Goal: Task Accomplishment & Management: Manage account settings

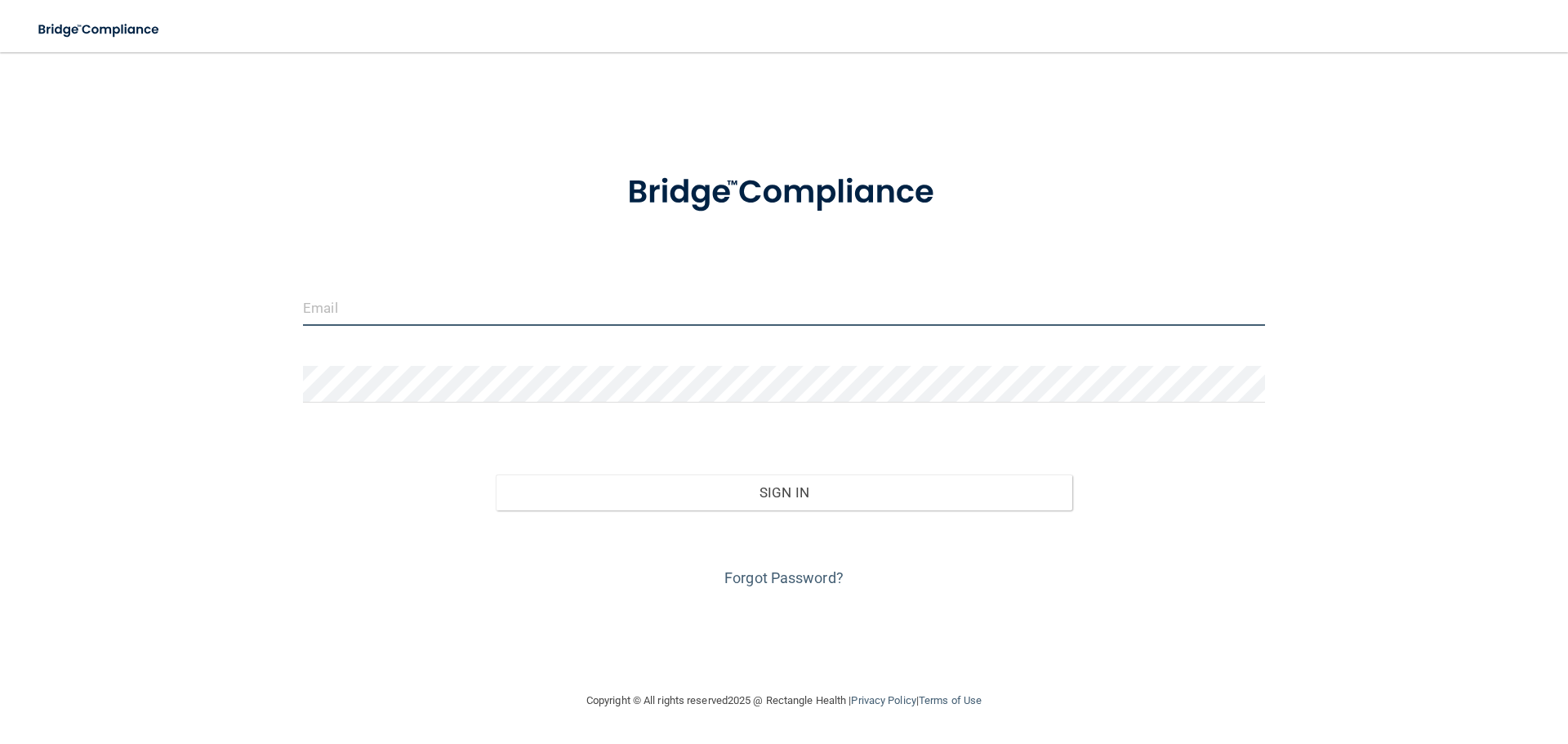
click at [447, 307] on input "email" at bounding box center [784, 307] width 962 height 37
type input "[EMAIL_ADDRESS][DOMAIN_NAME]"
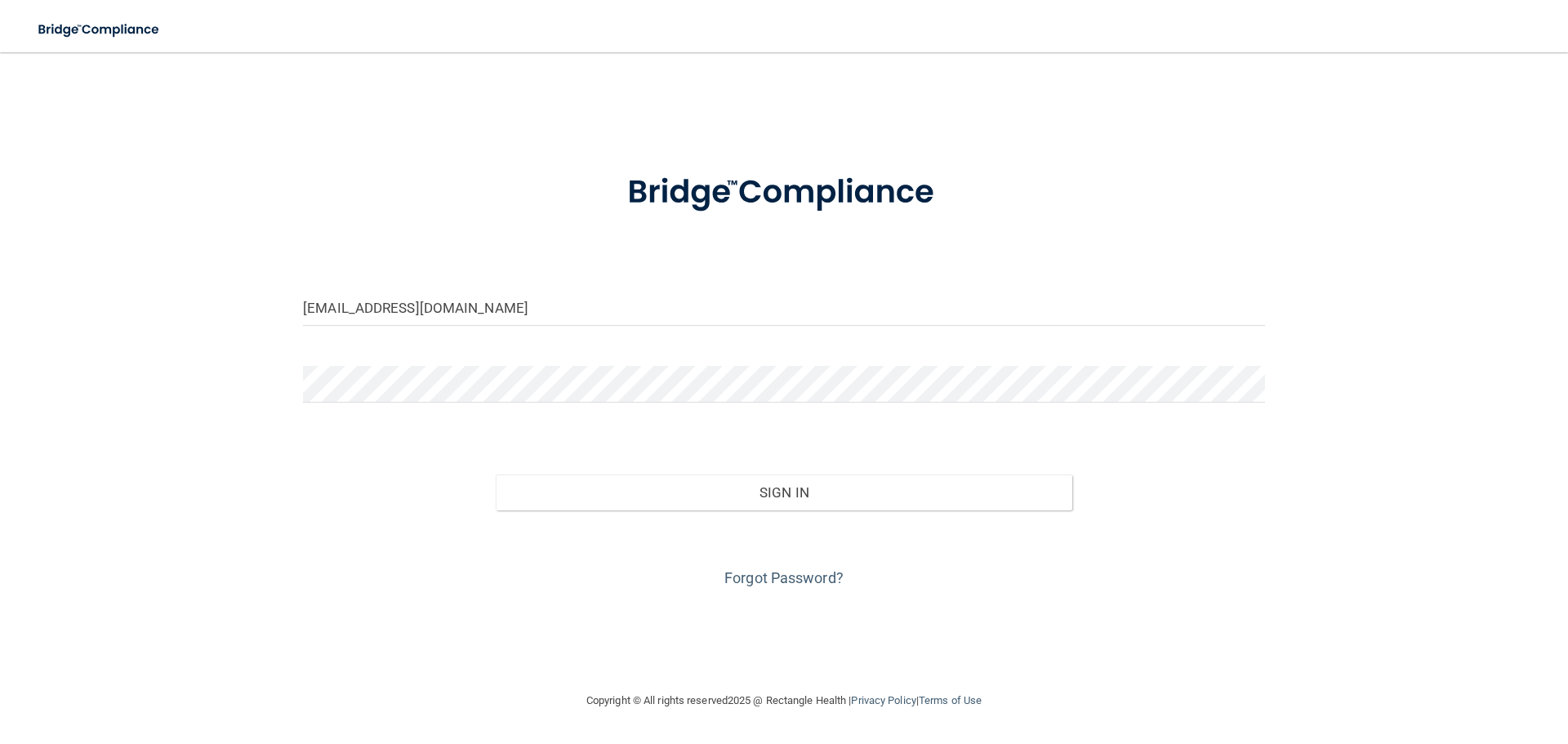
click at [450, 361] on form "[EMAIL_ADDRESS][DOMAIN_NAME] Invalid email/password. You don't have permission …" at bounding box center [784, 370] width 962 height 441
click at [495, 474] on button "Sign In" at bounding box center [784, 492] width 577 height 36
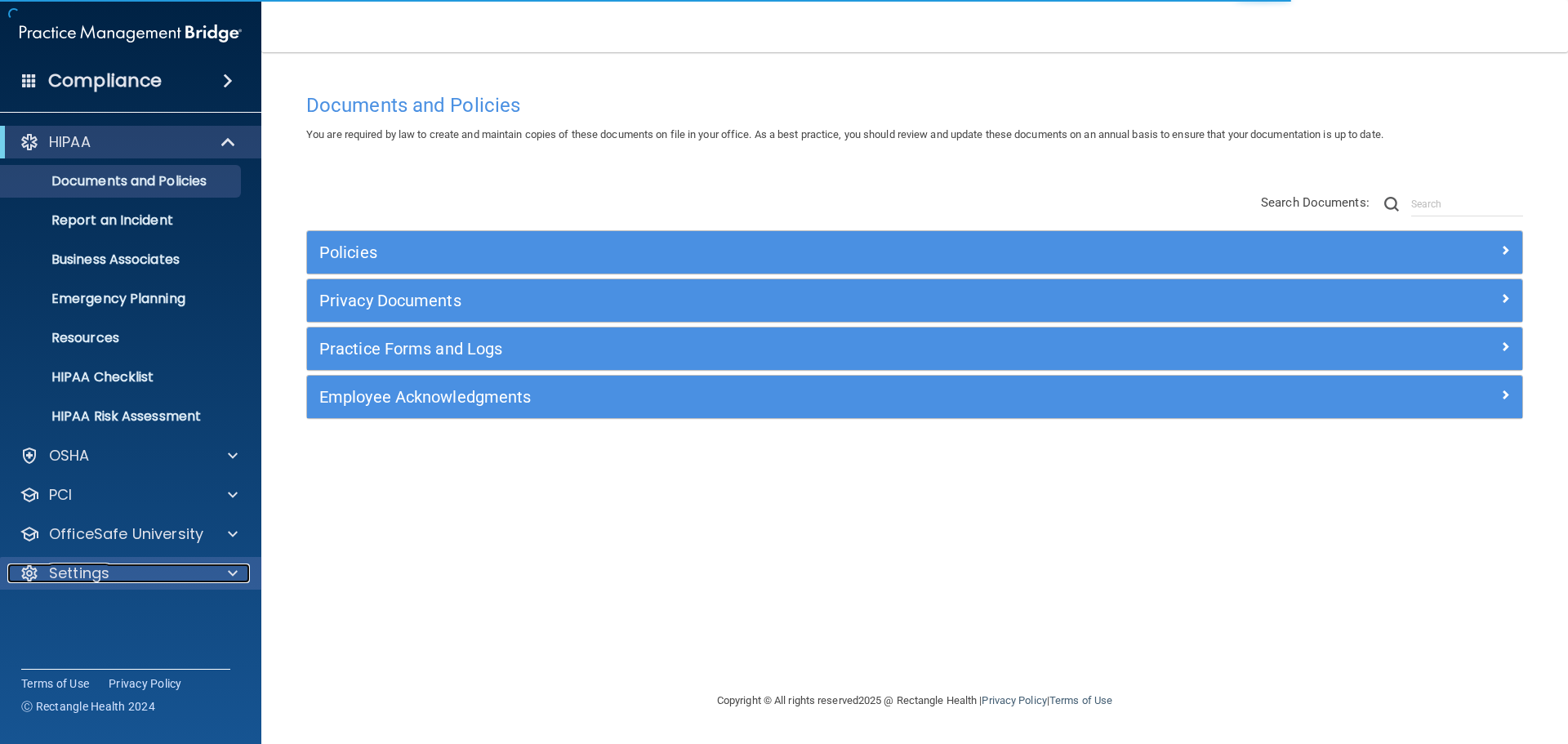
click at [151, 573] on div "Settings" at bounding box center [108, 573] width 202 height 20
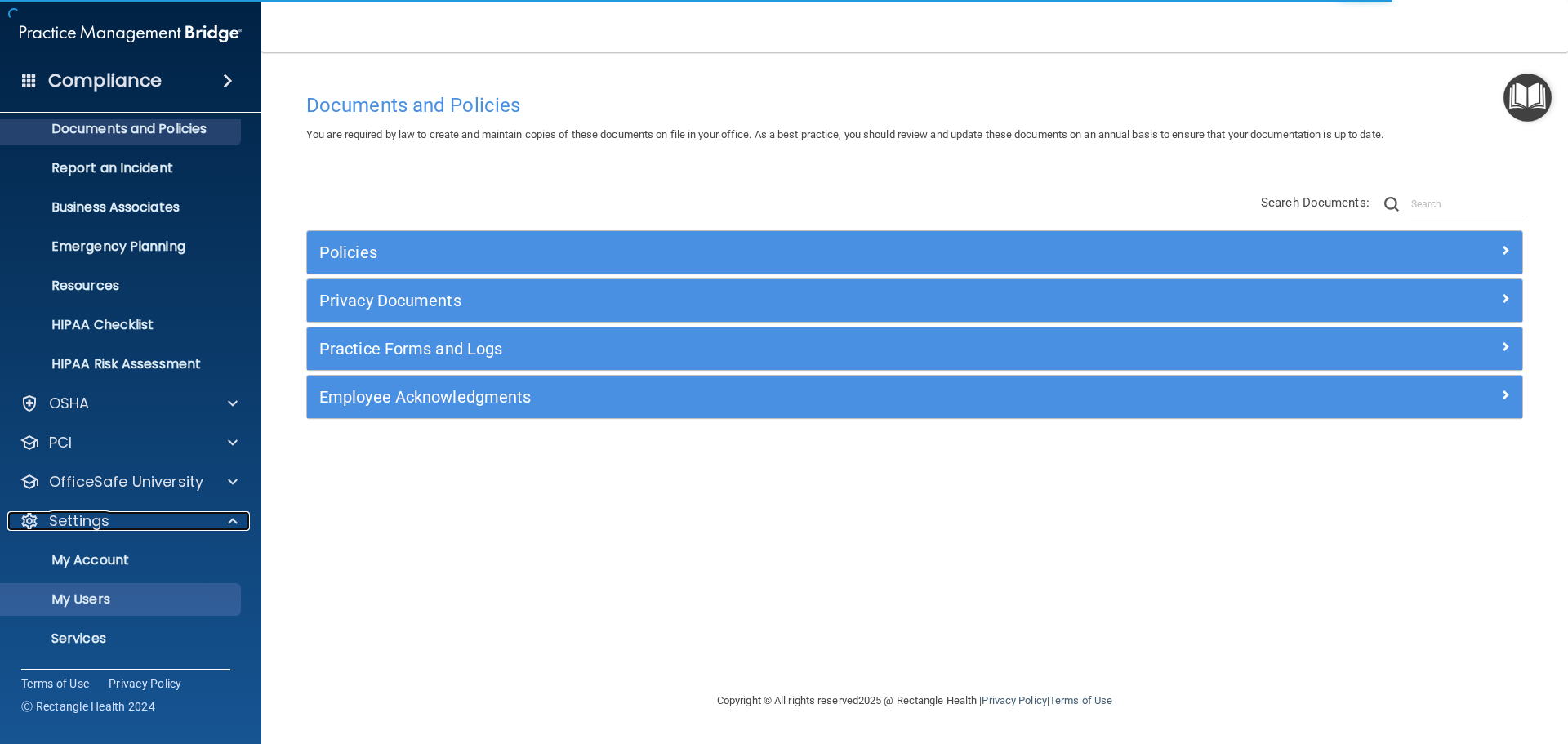
scroll to position [82, 0]
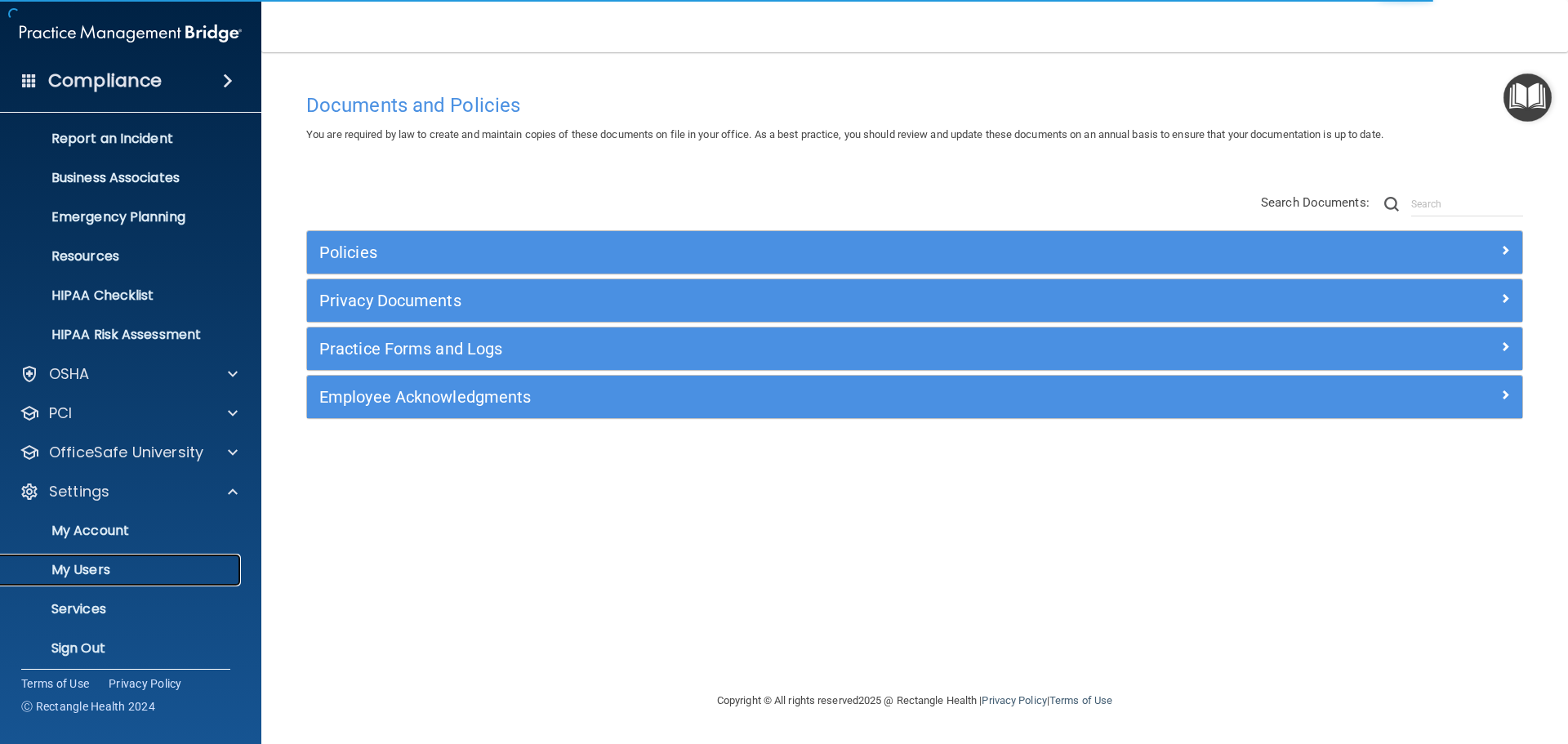
click at [133, 573] on p "My Users" at bounding box center [122, 570] width 223 height 17
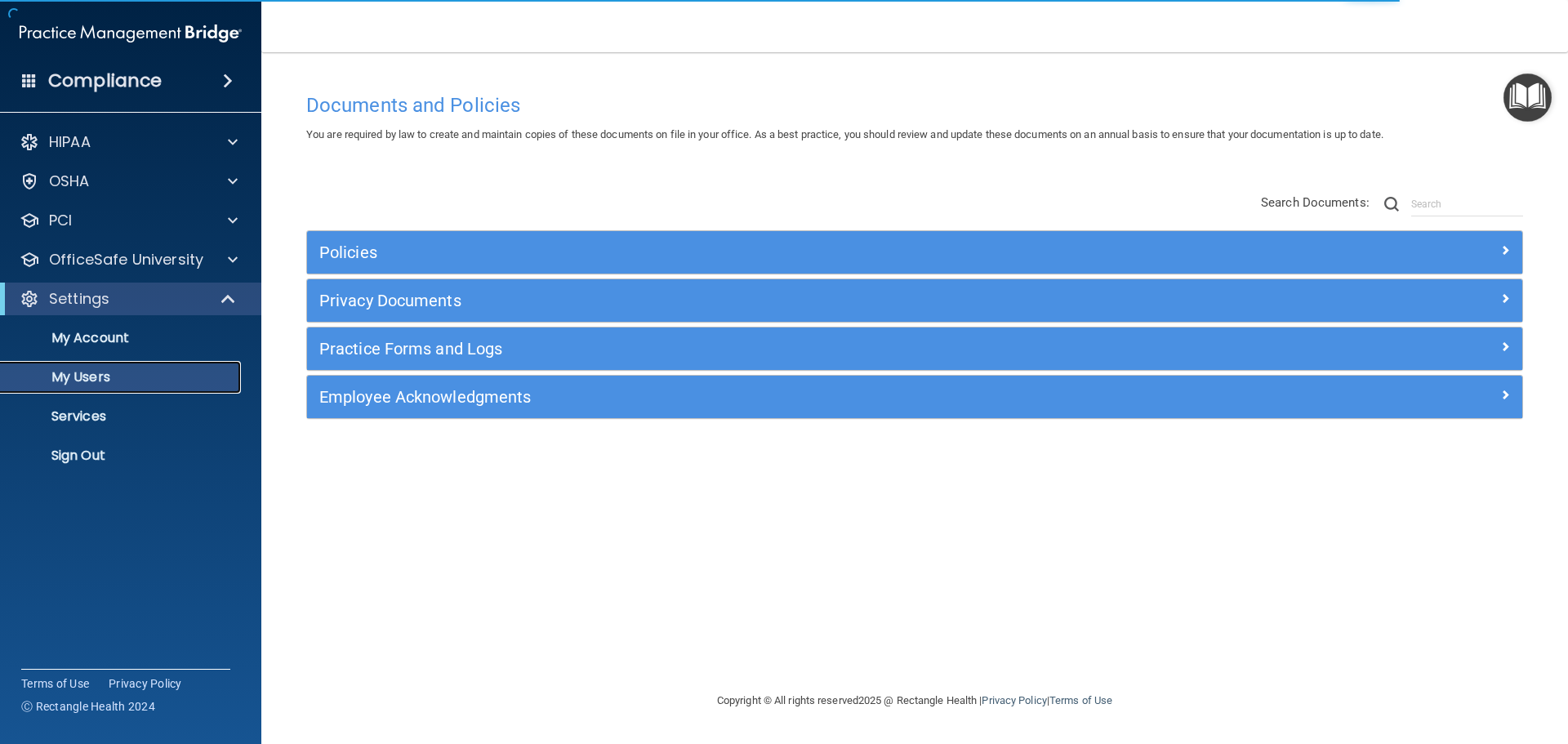
select select "20"
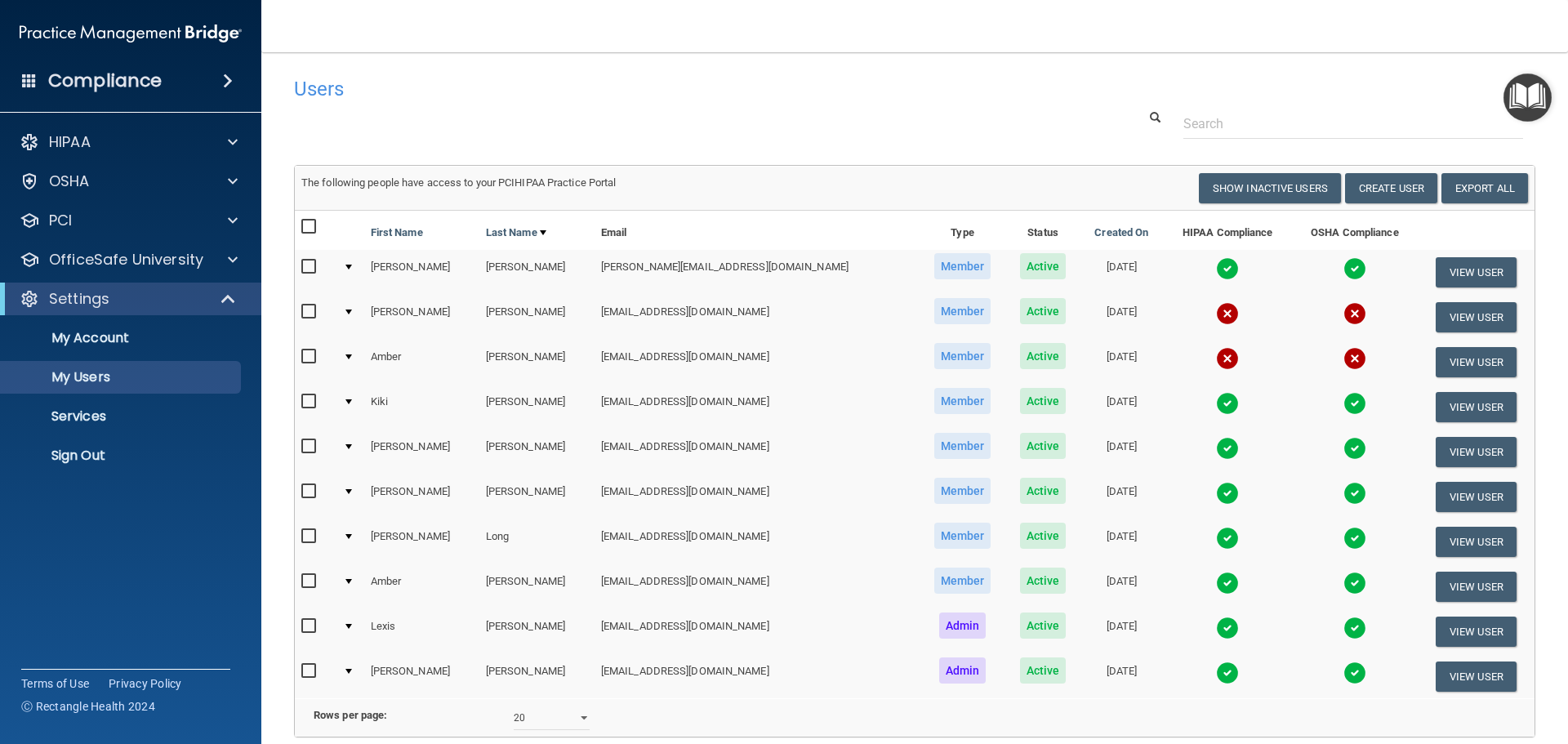
click at [1216, 405] on img at bounding box center [1227, 403] width 22 height 22
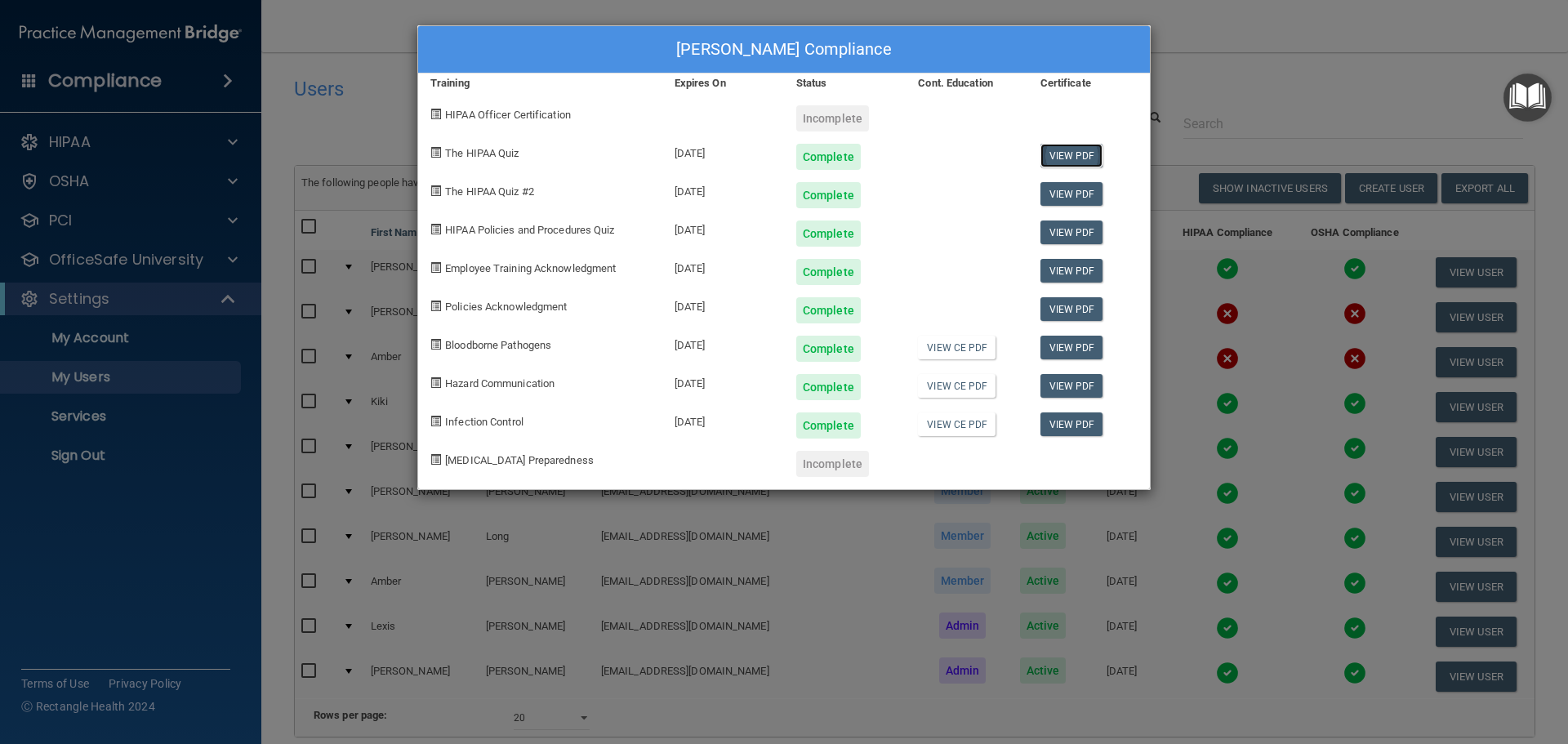
click at [1077, 149] on link "View PDF" at bounding box center [1073, 156] width 63 height 23
click at [1084, 190] on link "View PDF" at bounding box center [1073, 194] width 63 height 23
click at [1099, 237] on link "View PDF" at bounding box center [1073, 232] width 63 height 23
click at [1062, 311] on link "View PDF" at bounding box center [1073, 309] width 63 height 23
click at [1085, 345] on link "View PDF" at bounding box center [1073, 347] width 63 height 23
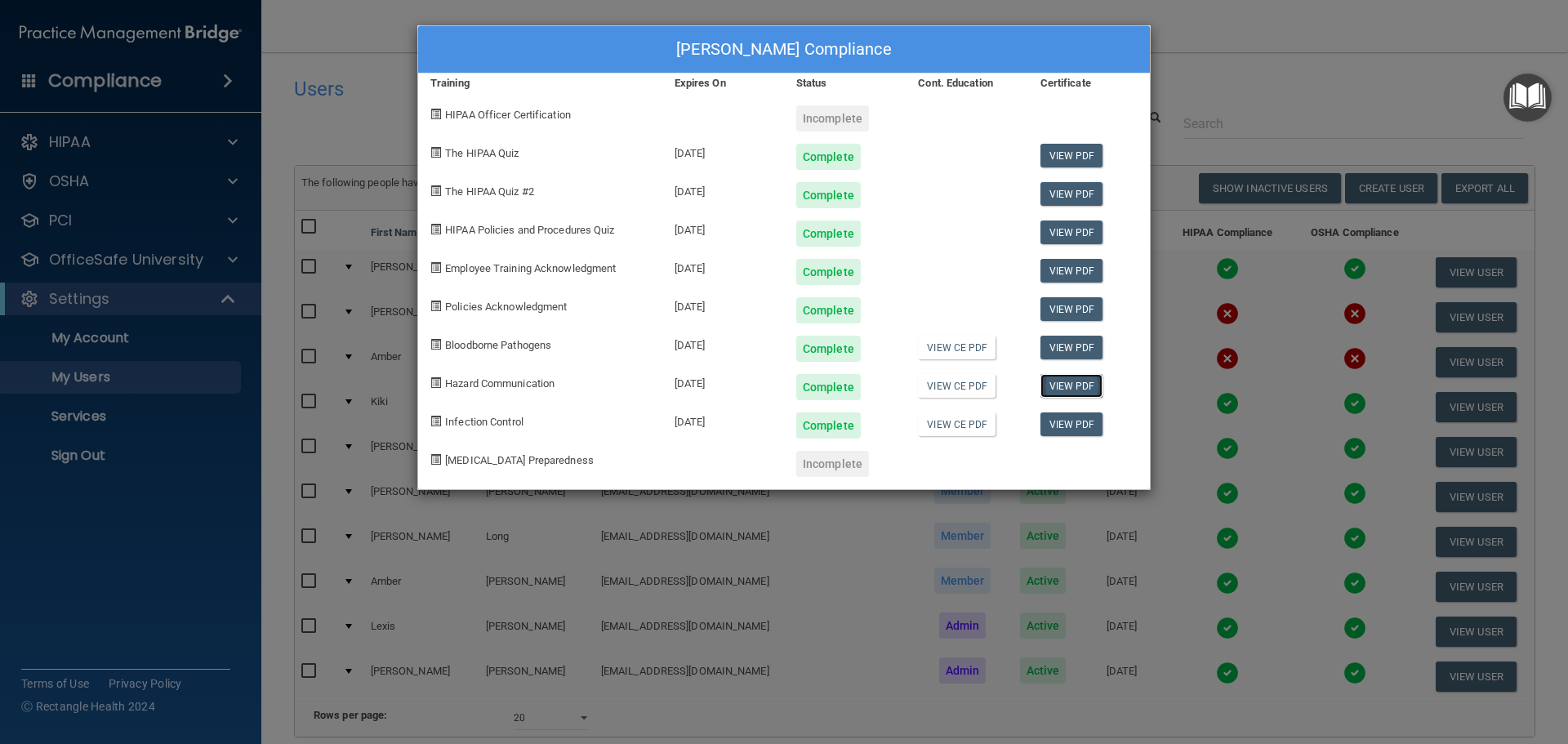
click at [1058, 391] on link "View PDF" at bounding box center [1073, 385] width 63 height 23
click at [1086, 419] on link "View PDF" at bounding box center [1073, 424] width 63 height 23
click at [1071, 270] on link "View PDF" at bounding box center [1073, 270] width 63 height 23
click at [1212, 46] on div "[PERSON_NAME] Compliance Training Expires On Status Cont. Education Certificate…" at bounding box center [784, 372] width 1568 height 744
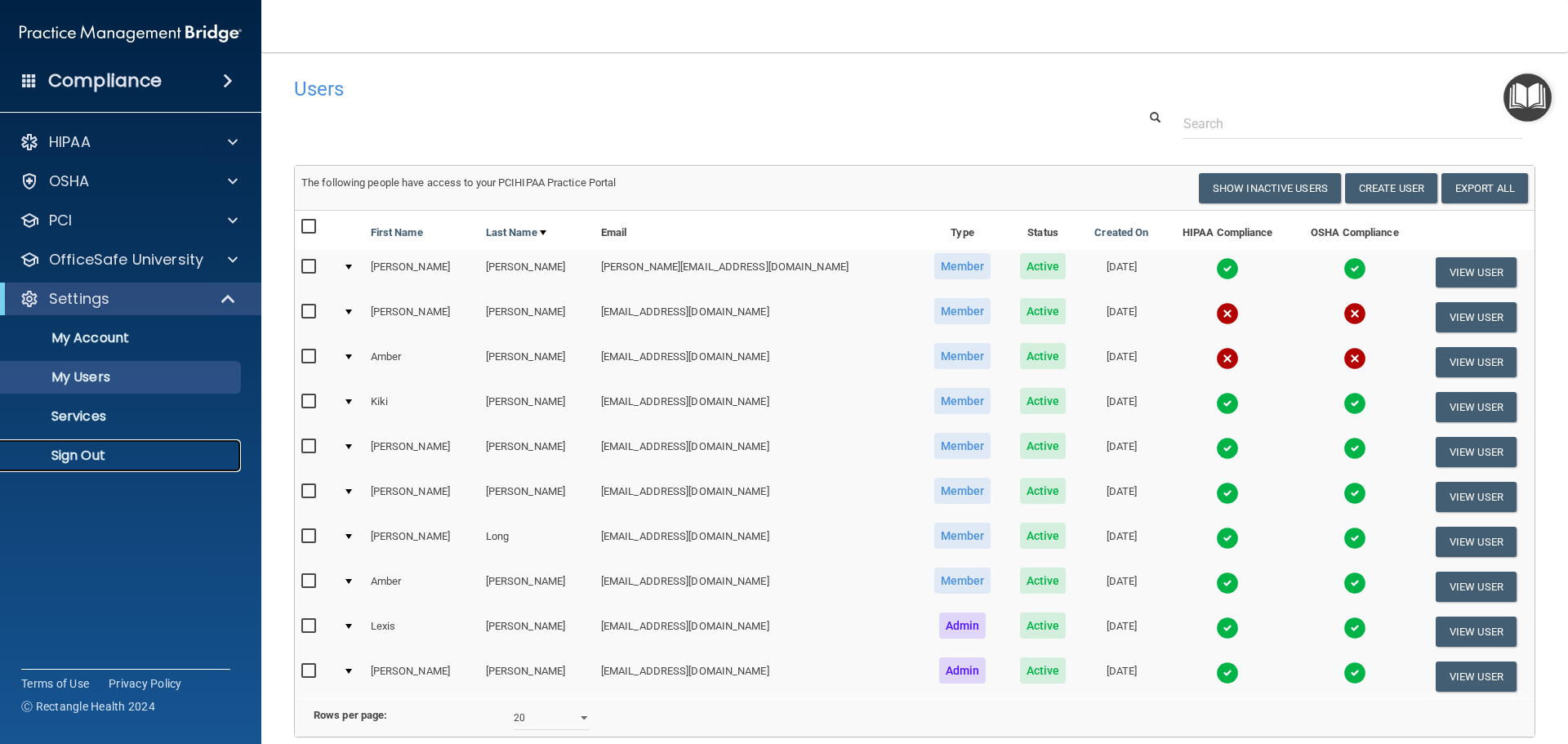
click at [107, 454] on p "Sign Out" at bounding box center [122, 455] width 223 height 17
